Goal: Task Accomplishment & Management: Manage account settings

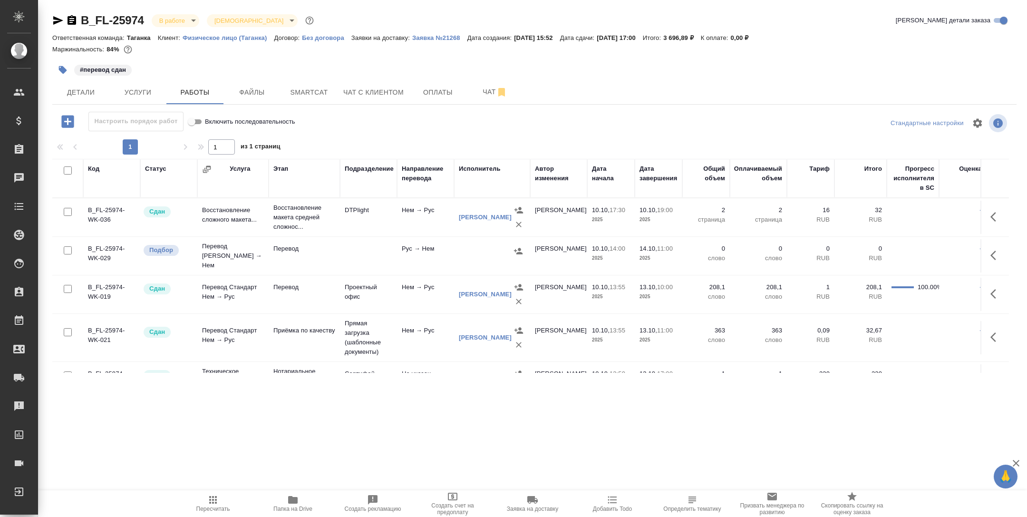
click at [360, 257] on td at bounding box center [368, 255] width 57 height 33
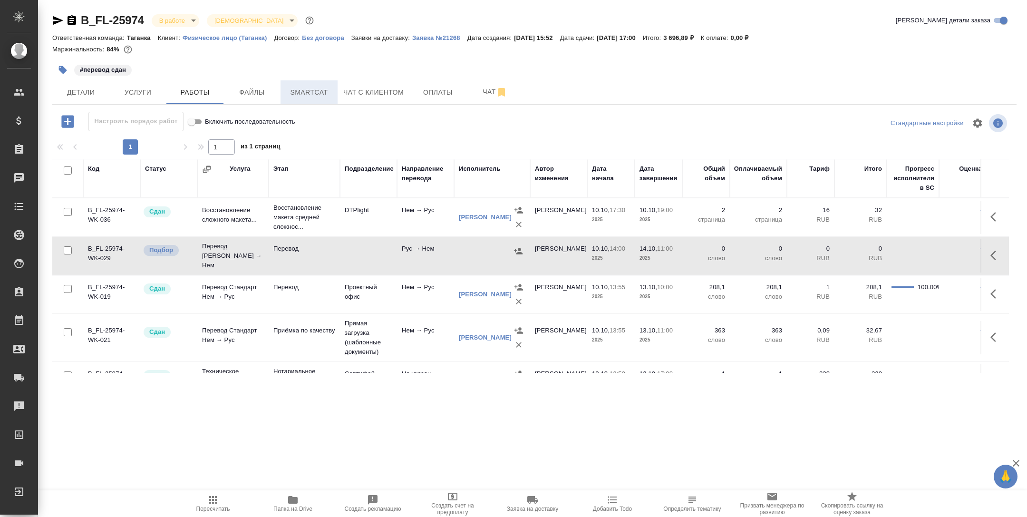
click at [314, 96] on span "Smartcat" at bounding box center [309, 93] width 46 height 12
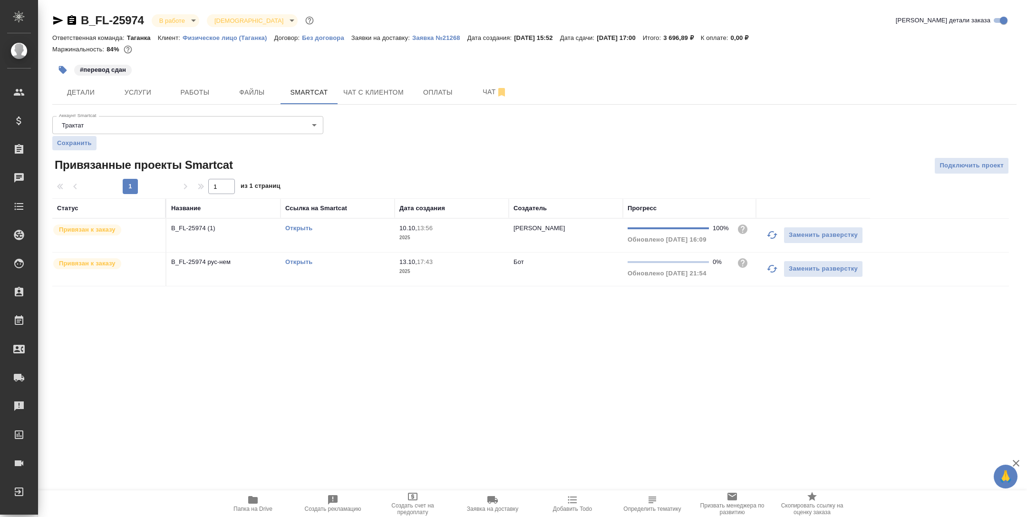
click at [300, 260] on link "Открыть" at bounding box center [298, 261] width 27 height 7
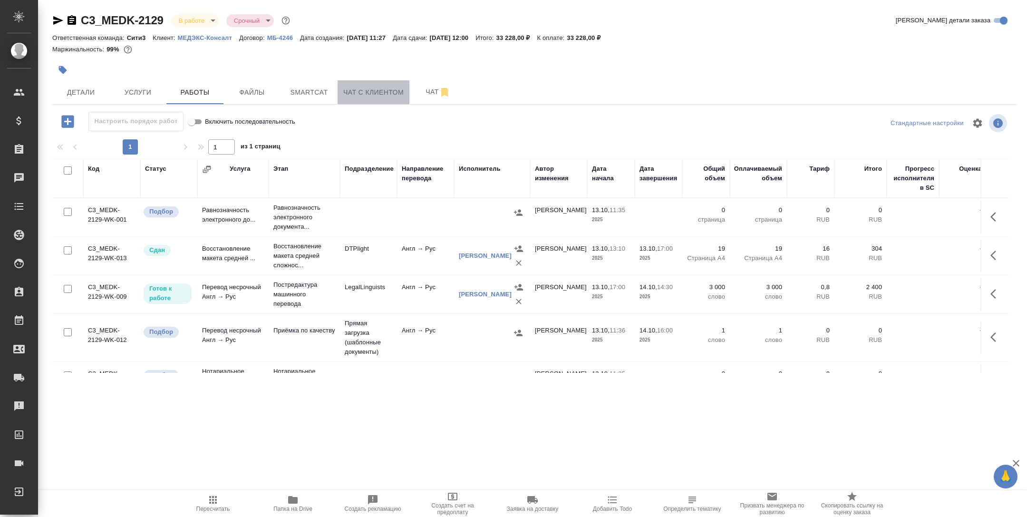
click at [354, 87] on span "Чат с клиентом" at bounding box center [373, 93] width 60 height 12
click at [321, 88] on span "Smartcat" at bounding box center [309, 93] width 46 height 12
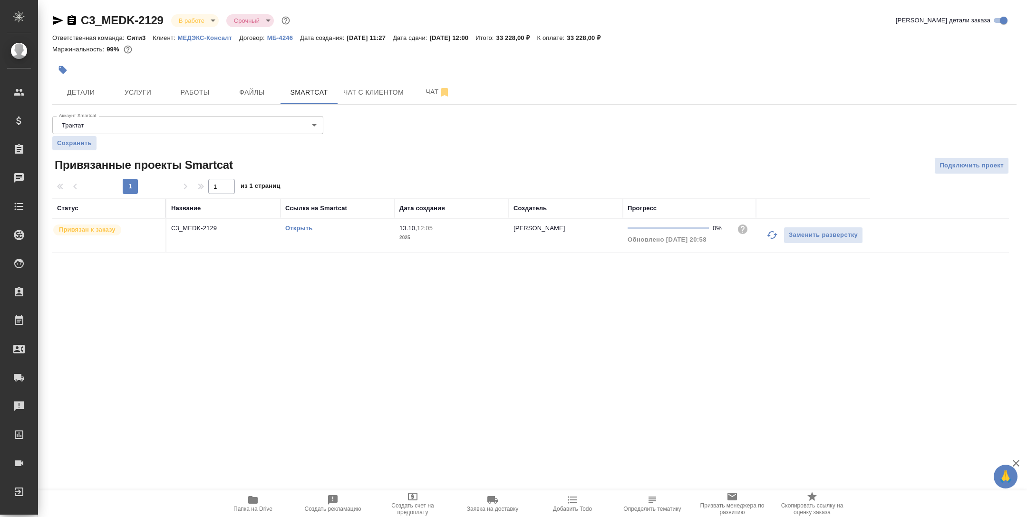
click at [340, 241] on td "Открыть" at bounding box center [337, 235] width 114 height 33
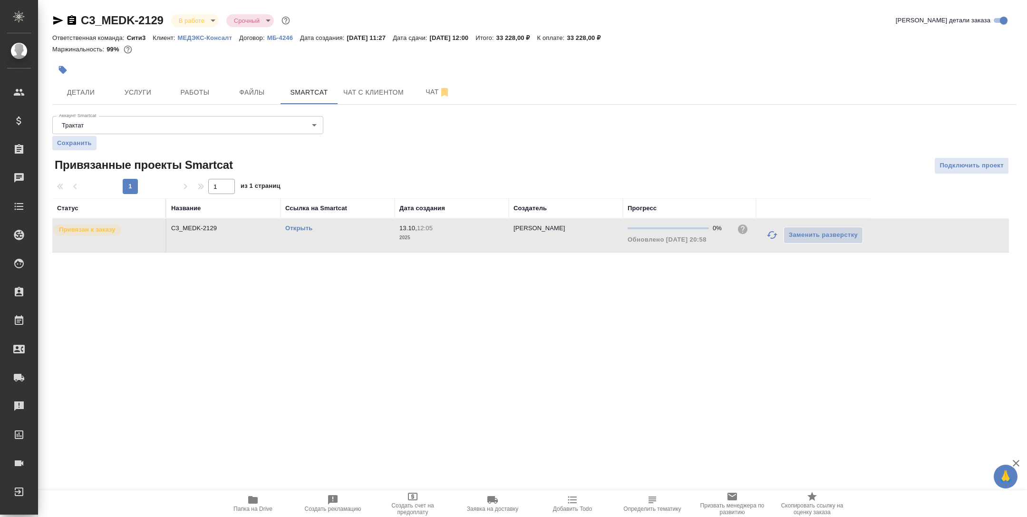
click at [340, 241] on td "Открыть" at bounding box center [337, 235] width 114 height 33
click at [299, 227] on link "Открыть" at bounding box center [298, 227] width 27 height 7
click at [183, 94] on span "Работы" at bounding box center [195, 93] width 46 height 12
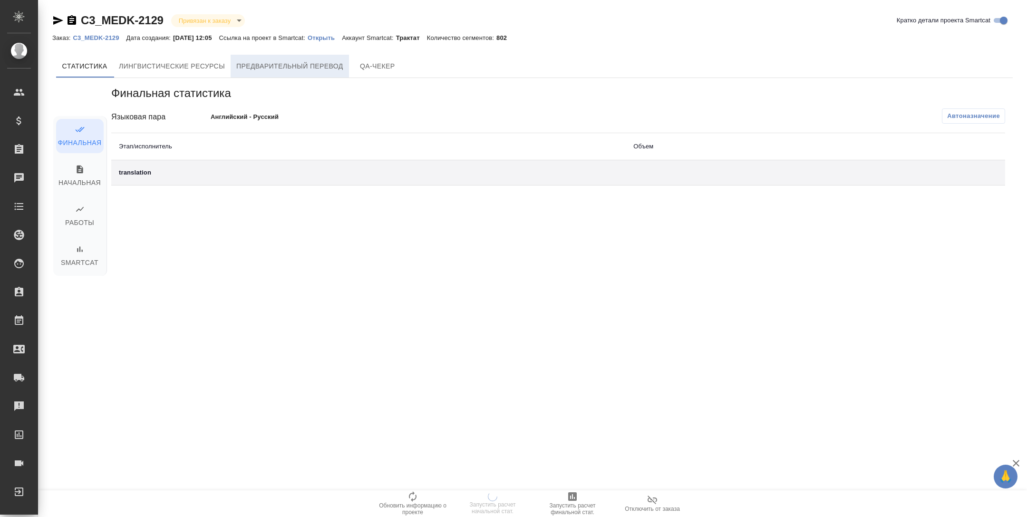
click at [322, 57] on button "Предварительный перевод" at bounding box center [290, 66] width 118 height 23
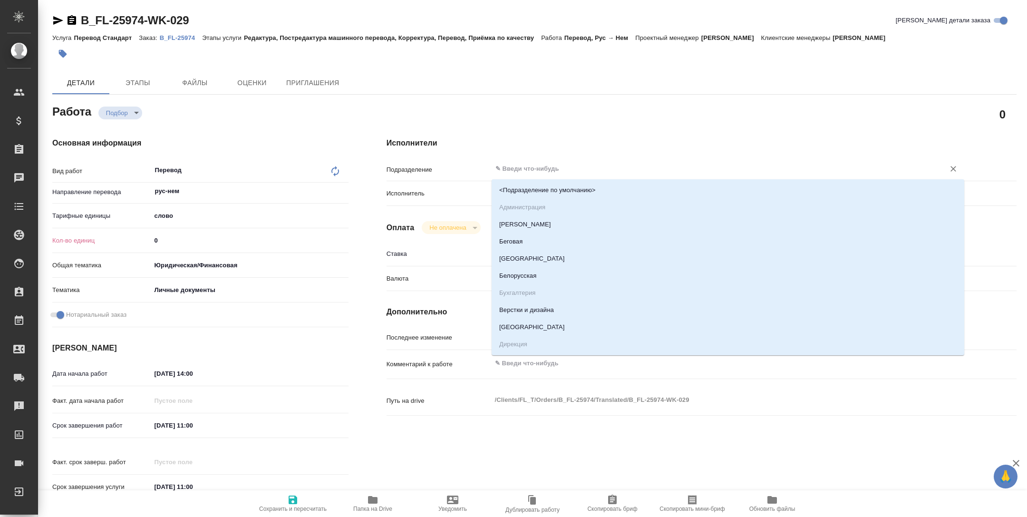
click at [523, 170] on input "text" at bounding box center [711, 168] width 435 height 11
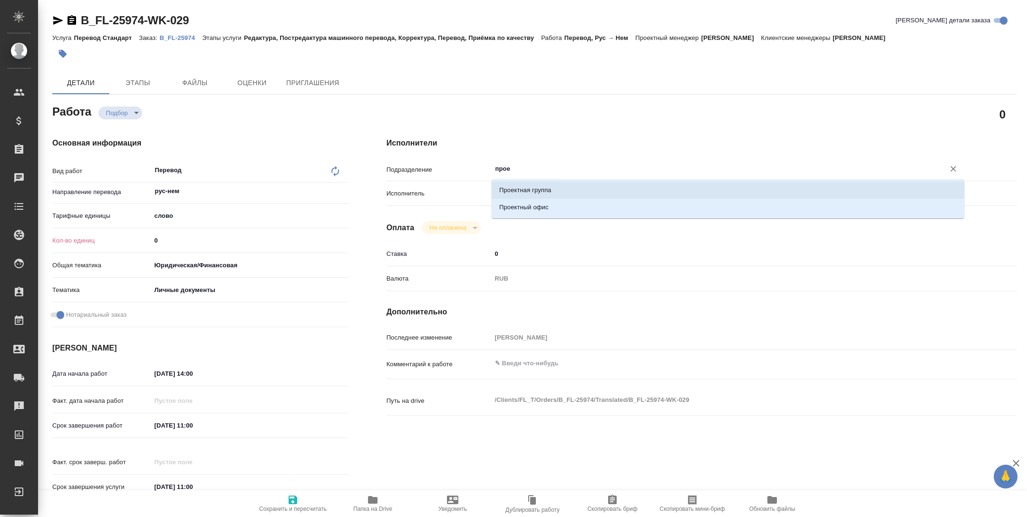
click at [558, 201] on li "Проектный офис" at bounding box center [728, 207] width 473 height 17
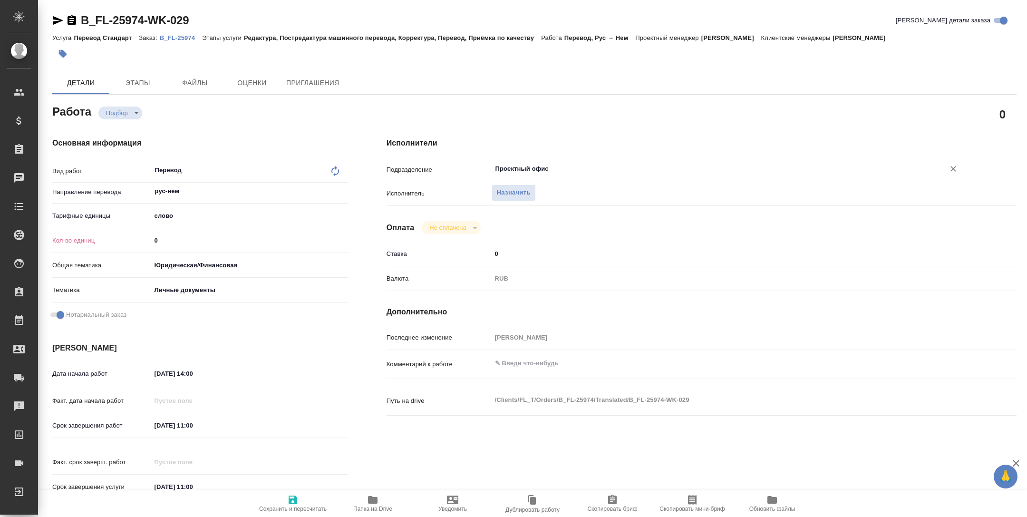
type input "Проектный офис"
click at [173, 242] on input "0" at bounding box center [249, 240] width 197 height 14
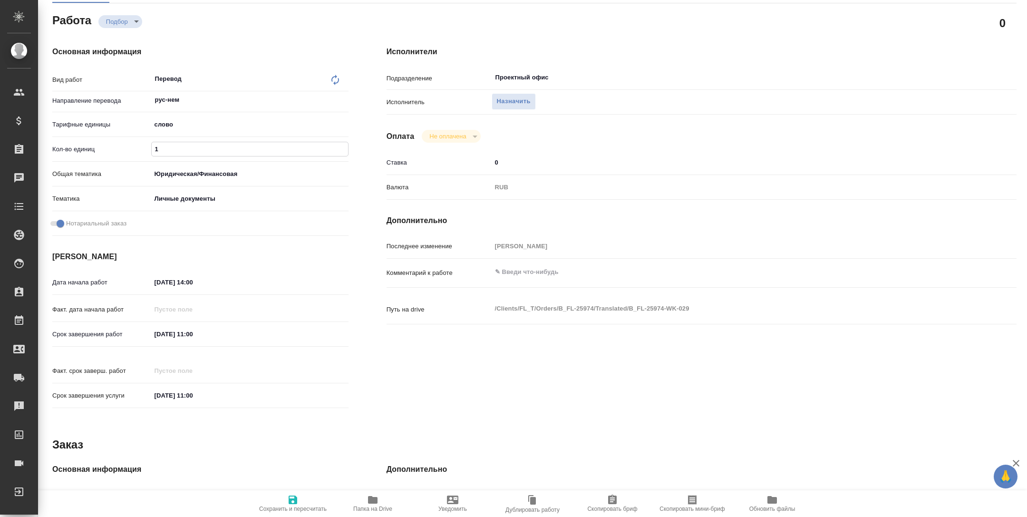
scroll to position [93, 0]
type input "1"
click at [303, 494] on span "Сохранить и пересчитать" at bounding box center [293, 503] width 68 height 18
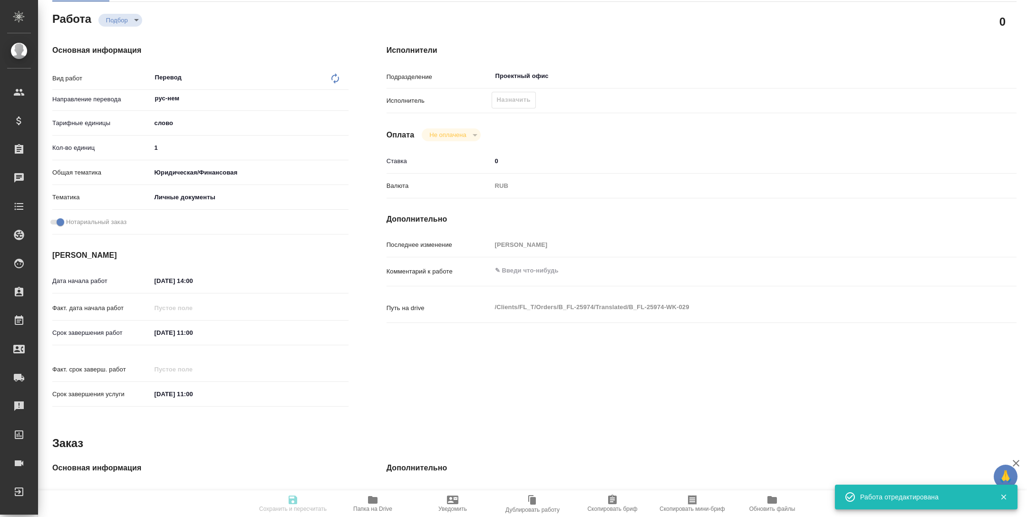
type input "recruiting"
type input "рус-нем"
type input "5a8b1489cc6b4906c91bfd90"
type input "1"
type input "yr-fn"
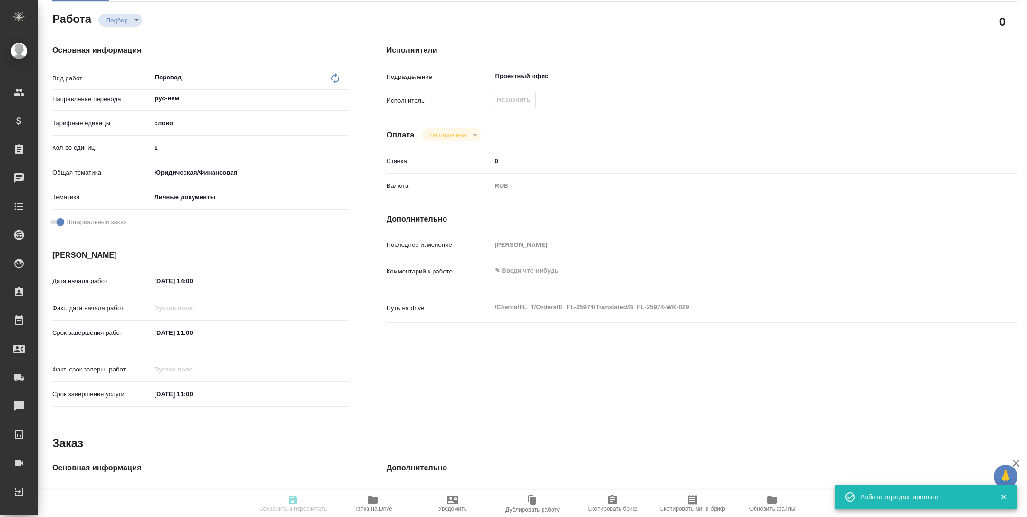
type input "5a8b8b956a9677013d343cfe"
checkbox input "true"
type input "10.10.2025 14:00"
type input "14.10.2025 11:00"
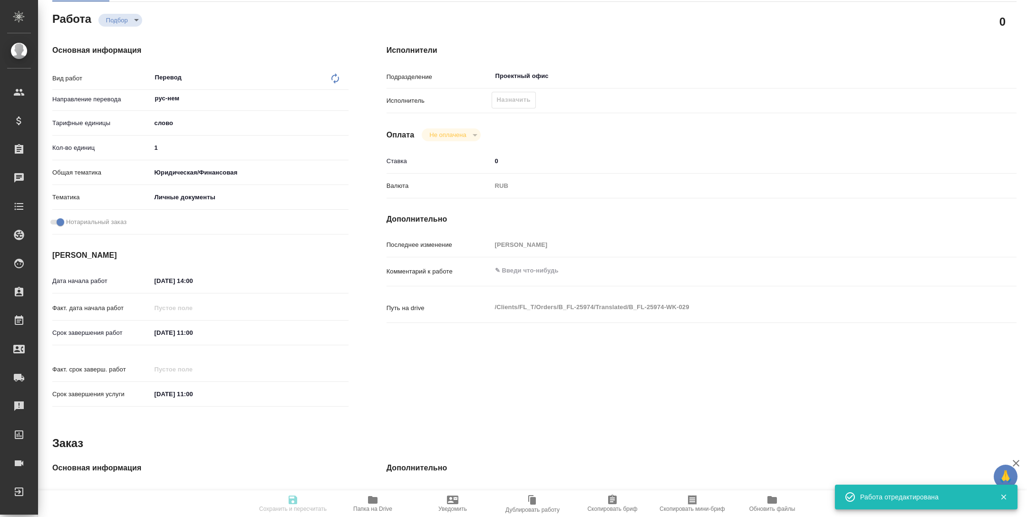
type input "Проектный офис"
type input "notPayed"
type input "0"
type input "RUB"
type input "[PERSON_NAME]"
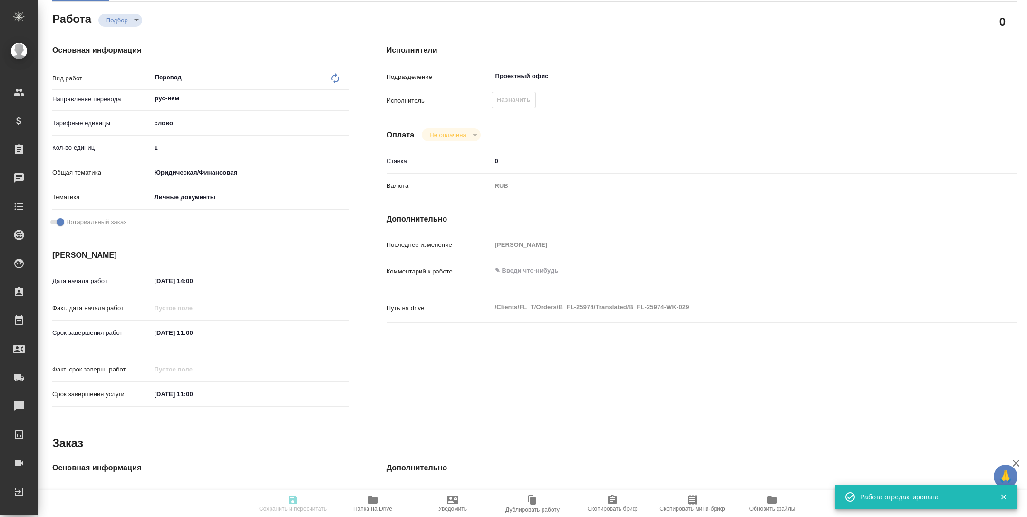
type input "B_FL-25974"
type input "Перевод Стандарт"
type input "Редактура, Постредактура машинного перевода, Корректура, Перевод, Приёмка по ка…"
type input "[PERSON_NAME]"
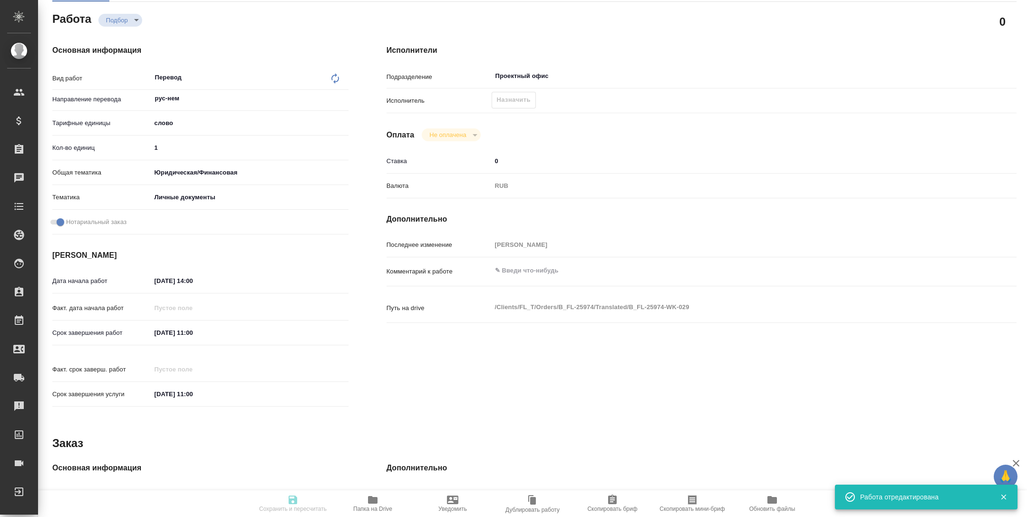
type input "/Clients/FL_T/Orders/B_FL-25974"
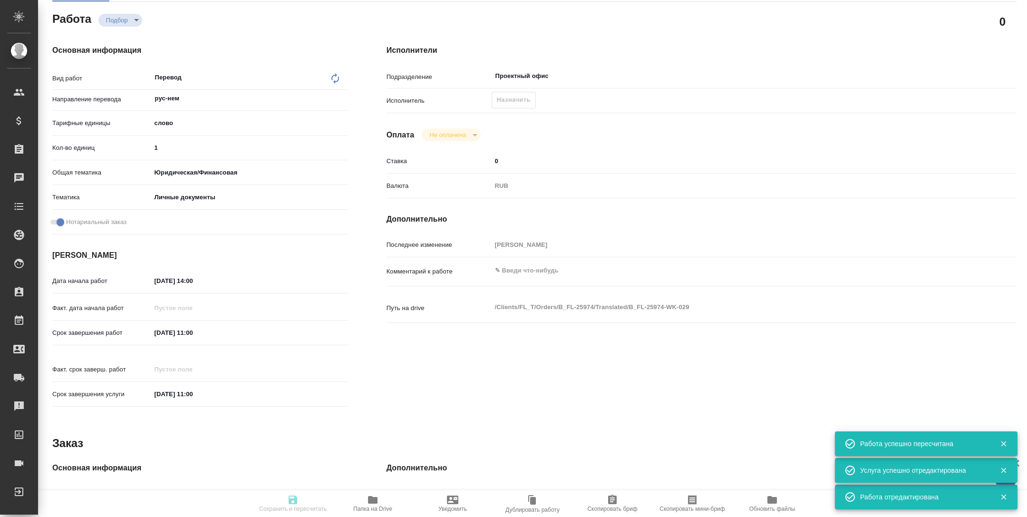
type input "recruiting"
type input "рус-нем"
type input "5a8b1489cc6b4906c91bfd90"
type input "1"
type input "yr-fn"
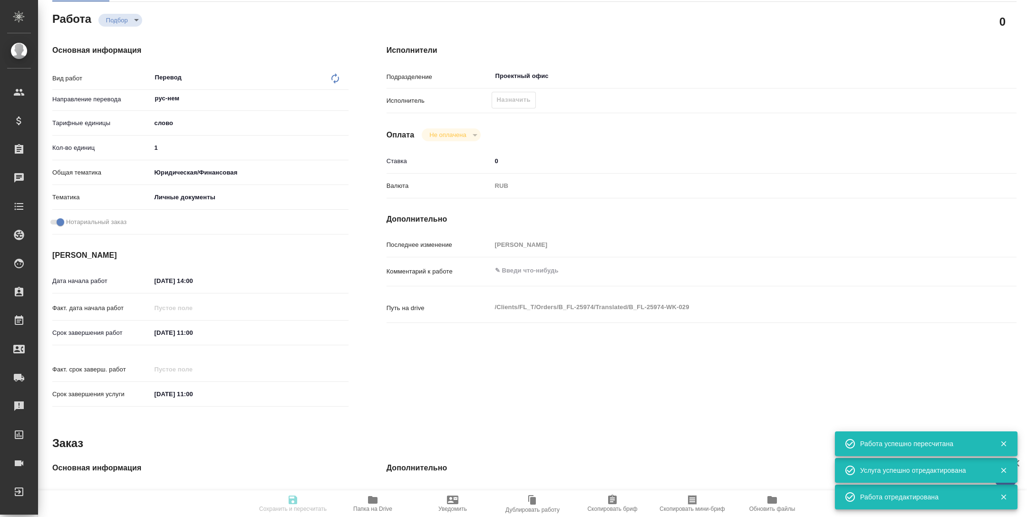
type input "5a8b8b956a9677013d343cfe"
checkbox input "true"
type input "[DATE] 14:00"
type input "[DATE] 11:00"
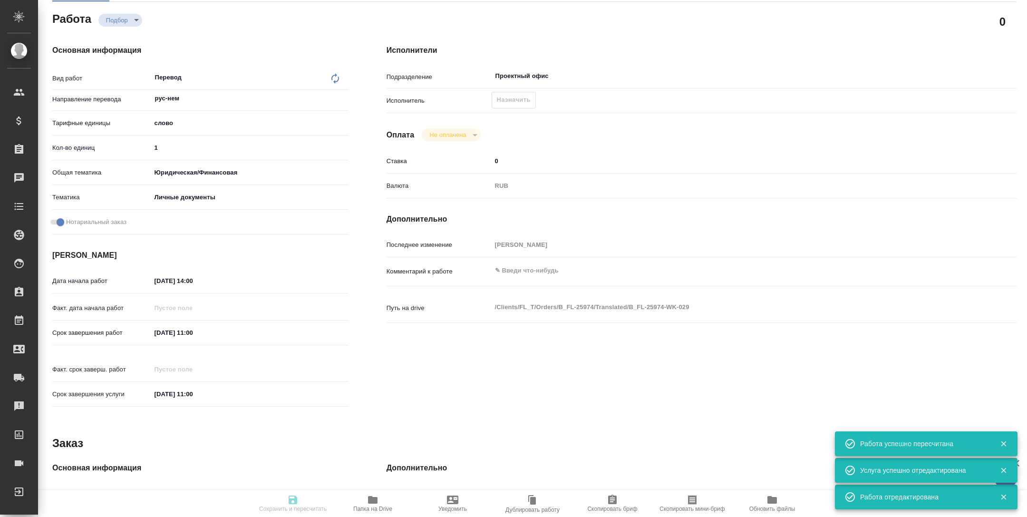
type input "Проектный офис"
type input "notPayed"
type input "0"
type input "RUB"
type input "[PERSON_NAME]"
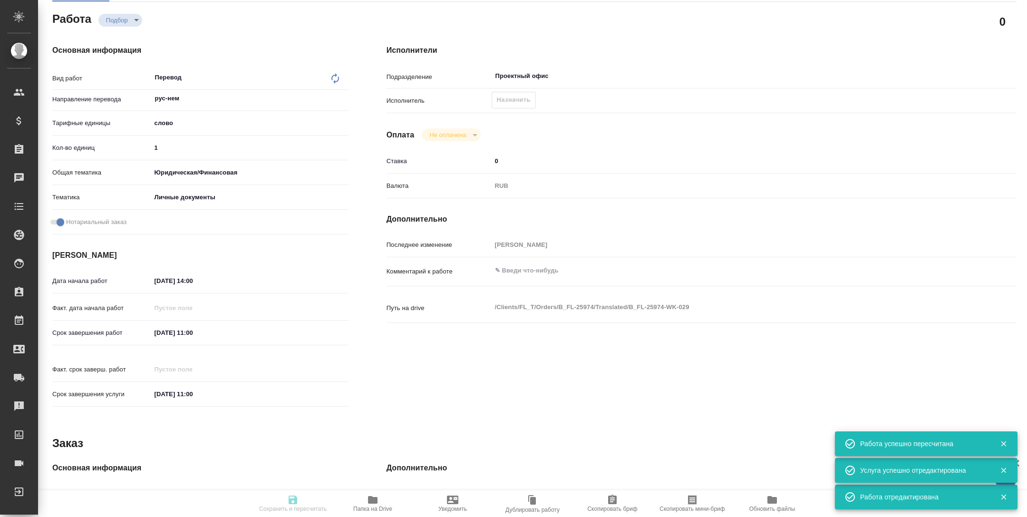
type input "B_FL-25974"
type input "Перевод Стандарт"
type input "Редактура, Постредактура машинного перевода, Корректура, Перевод, Приёмка по ка…"
type input "Прохорова Анастасия"
type input "Арсеньева Вера"
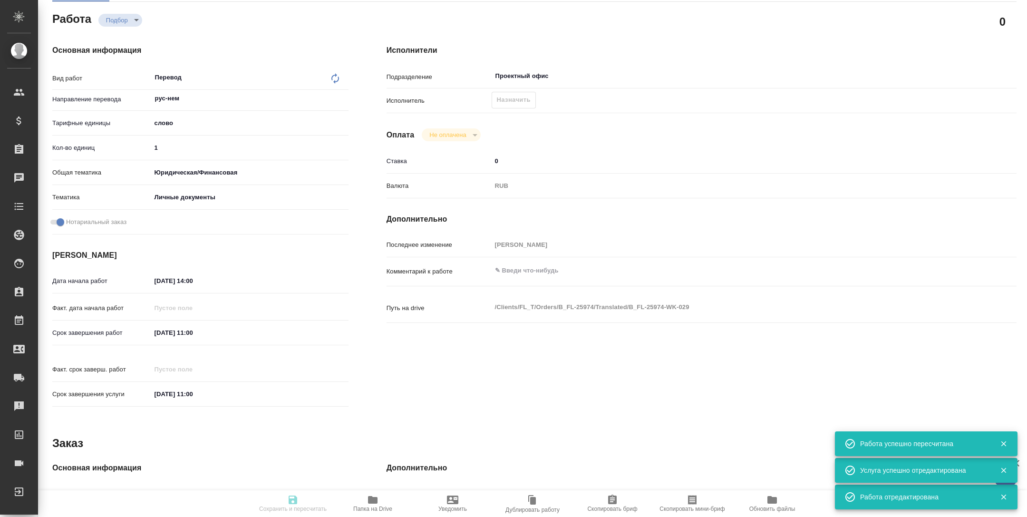
type input "/Clients/FL_T/Orders/B_FL-25974"
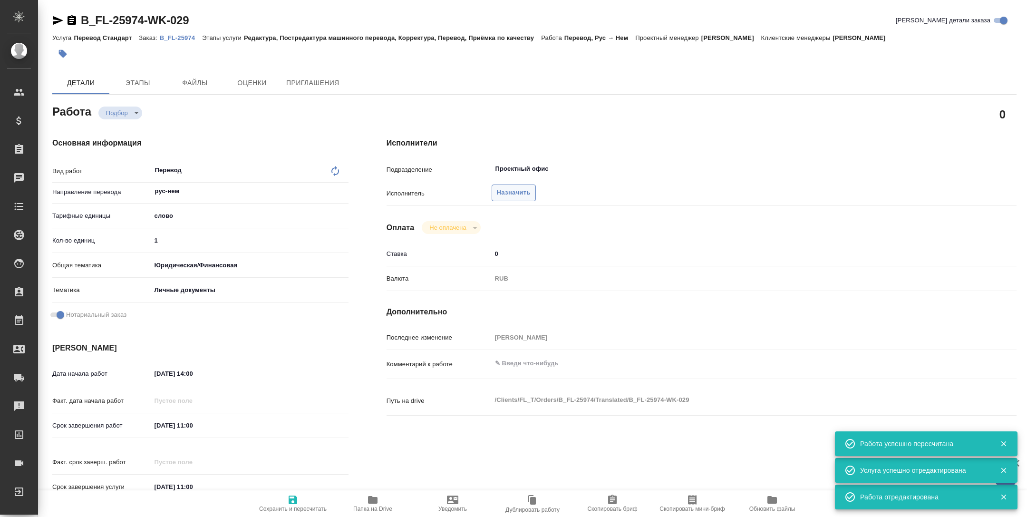
click at [520, 200] on button "Назначить" at bounding box center [514, 192] width 44 height 17
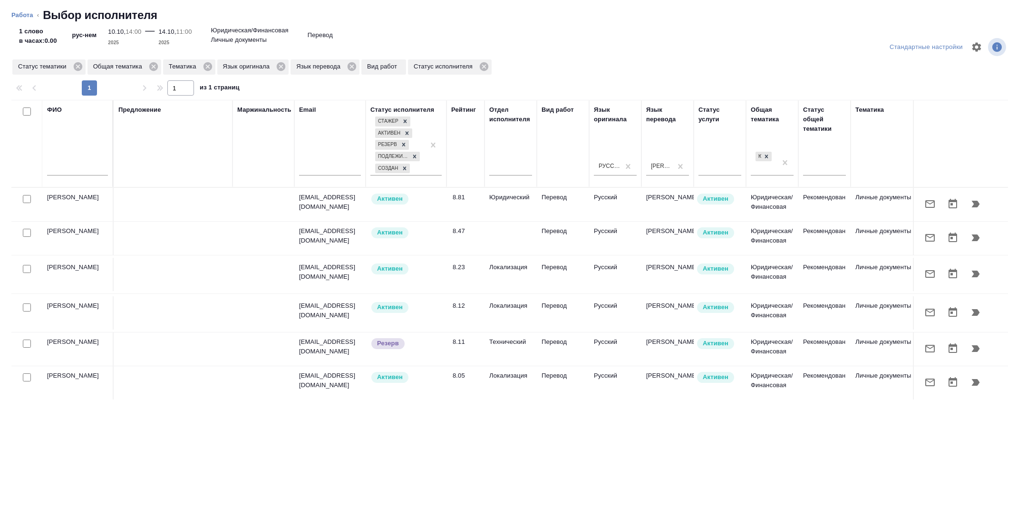
drag, startPoint x: 975, startPoint y: 202, endPoint x: 892, endPoint y: 174, distance: 87.2
click at [975, 202] on icon "button" at bounding box center [976, 204] width 8 height 7
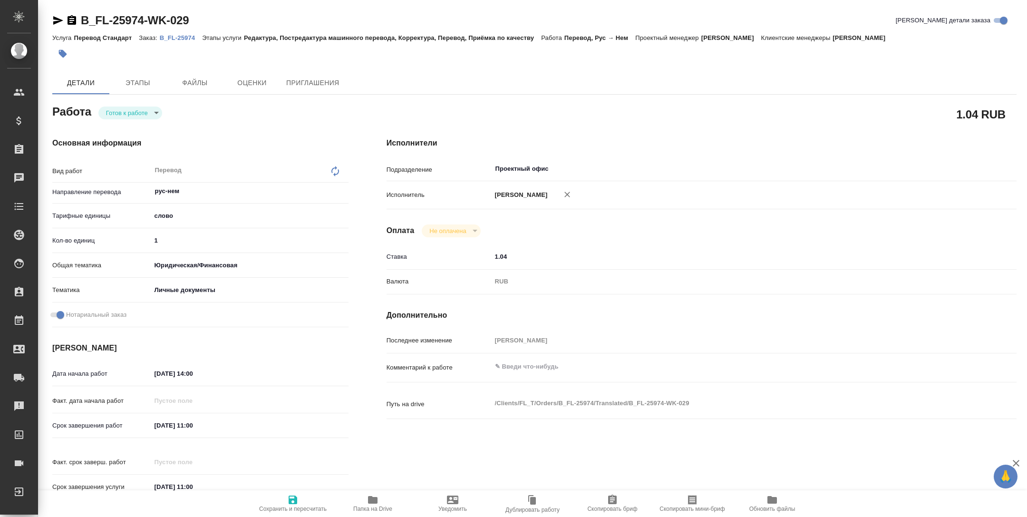
type textarea "x"
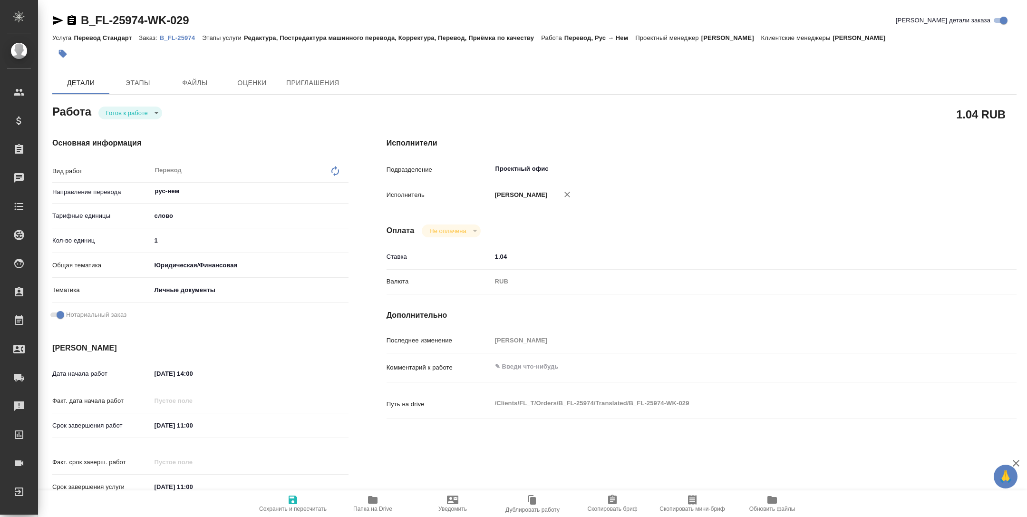
type textarea "x"
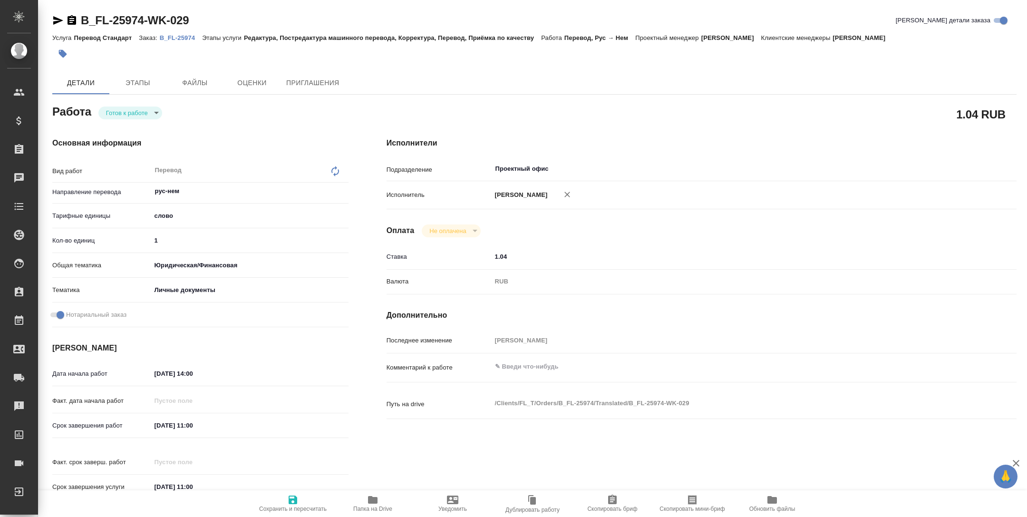
type textarea "x"
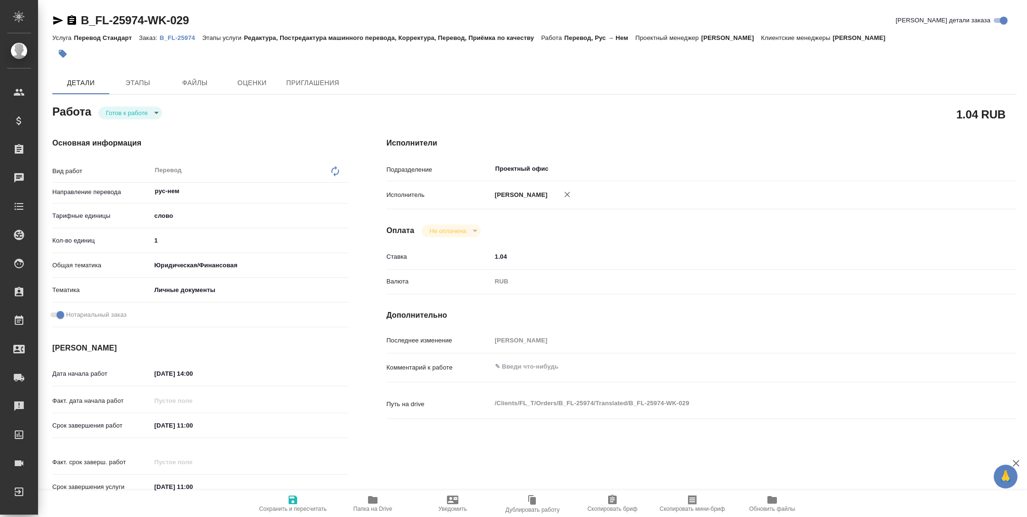
type textarea "x"
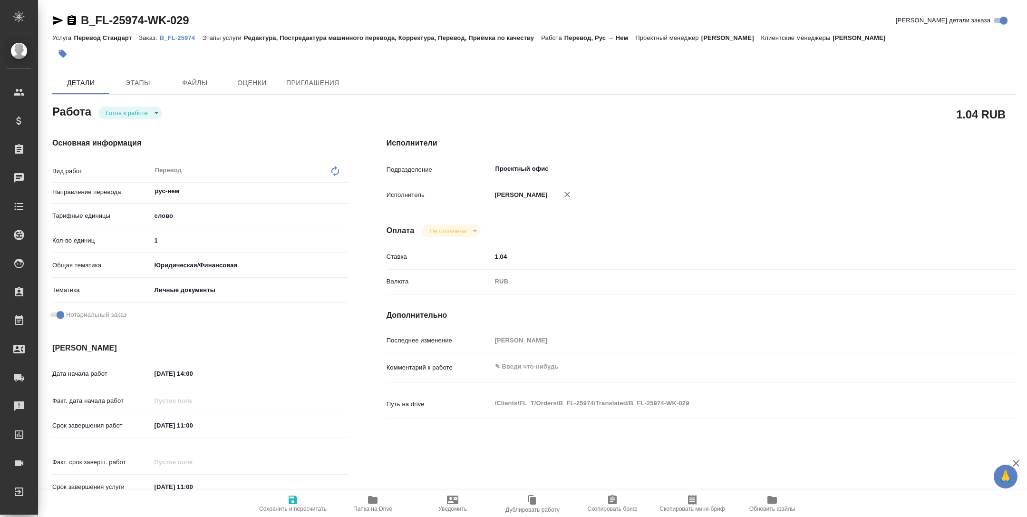
type textarea "x"
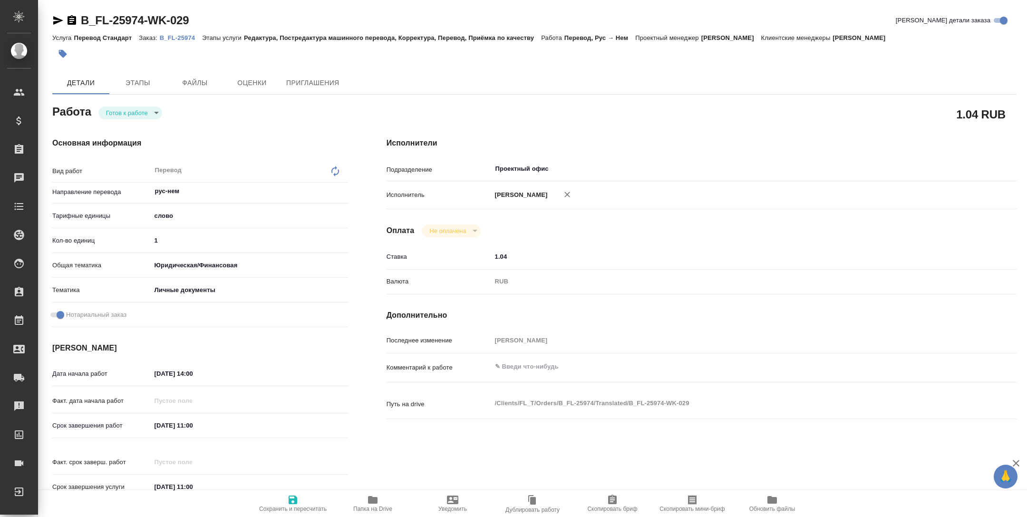
type textarea "x"
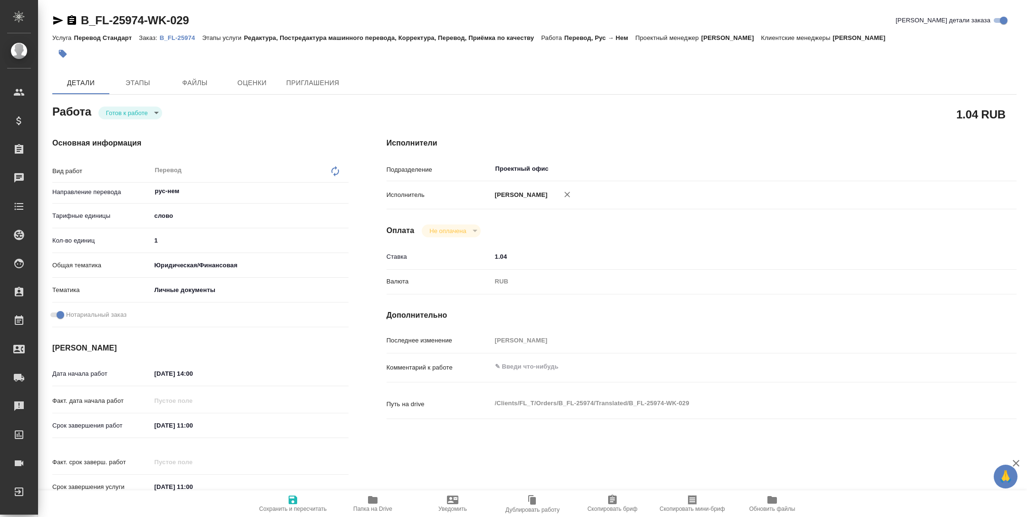
type textarea "x"
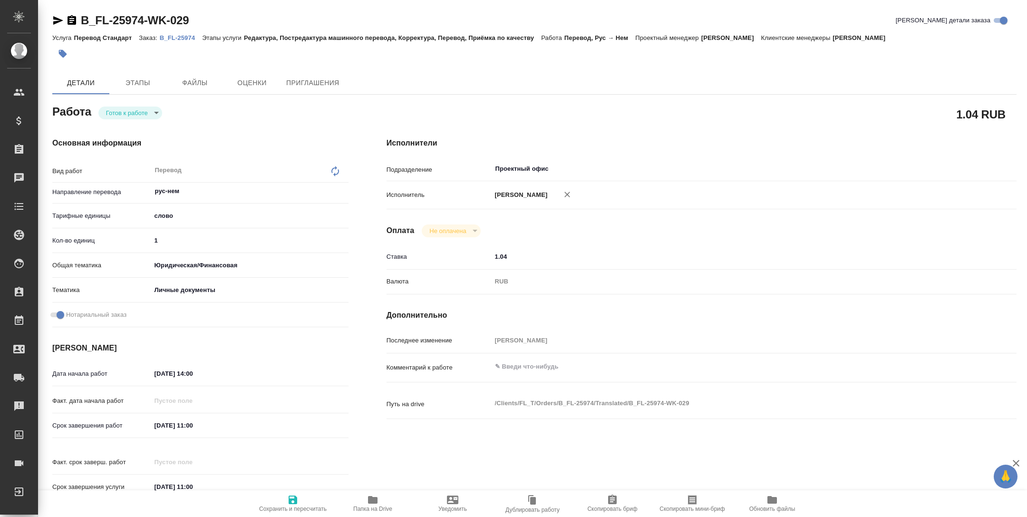
click at [56, 24] on icon "button" at bounding box center [57, 20] width 11 height 11
